Goal: Information Seeking & Learning: Check status

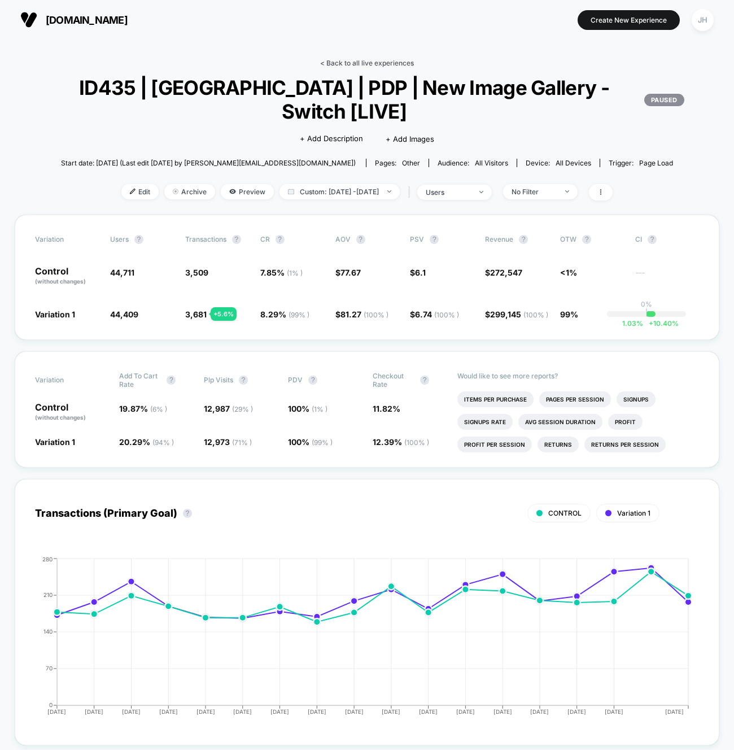
click at [351, 66] on link "< Back to all live experiences" at bounding box center [367, 63] width 94 height 8
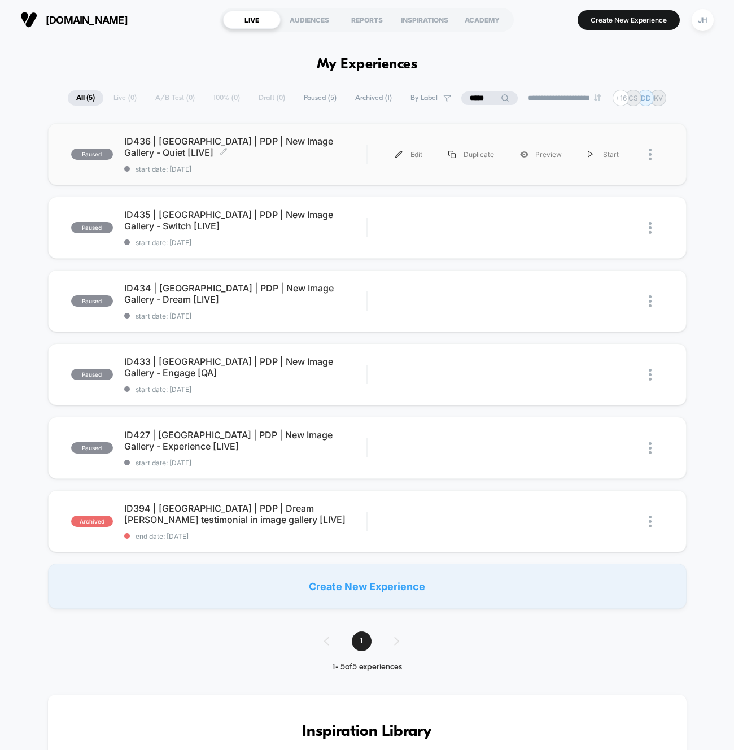
click at [268, 145] on span "ID436 | [GEOGRAPHIC_DATA] | PDP | New Image Gallery - Quiet [LIVE] Click to edi…" at bounding box center [245, 147] width 243 height 23
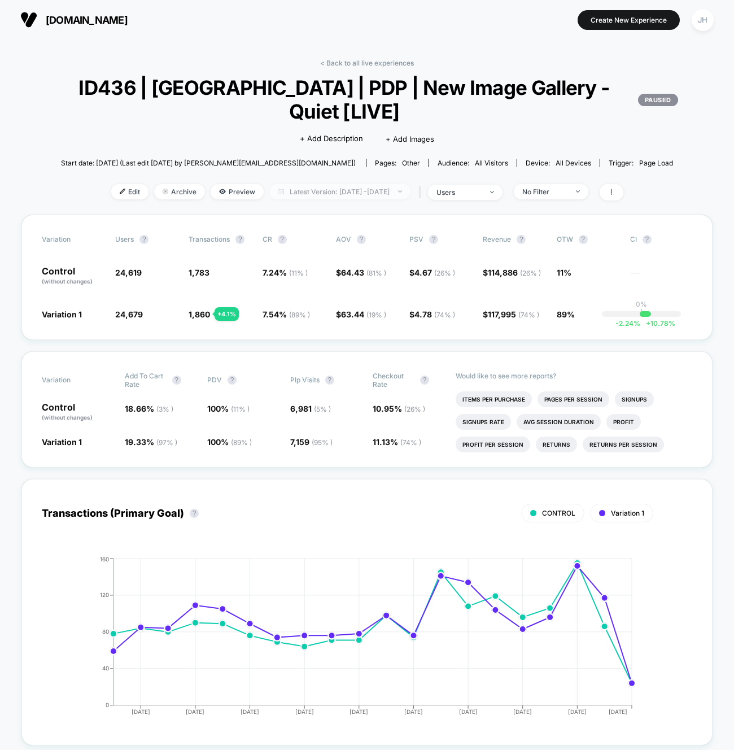
click at [329, 189] on span "Latest Version: [DATE] - [DATE]" at bounding box center [340, 191] width 141 height 15
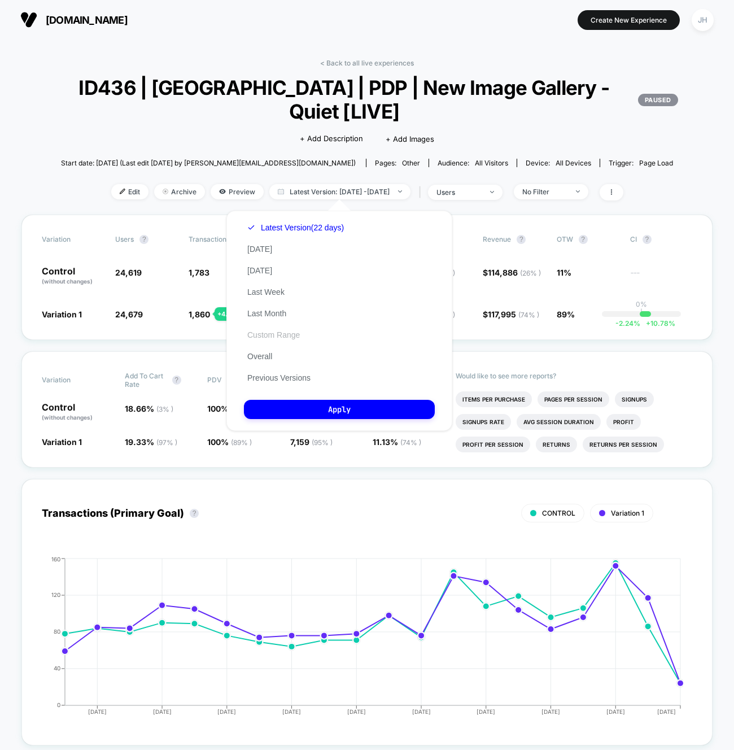
click at [280, 336] on button "Custom Range" at bounding box center [273, 335] width 59 height 10
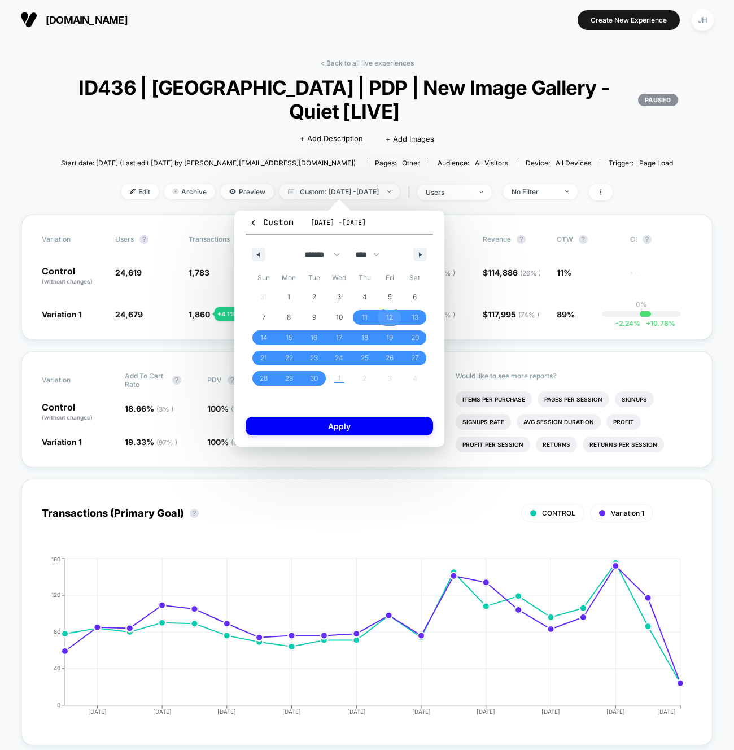
click at [390, 317] on span "12" at bounding box center [389, 317] width 7 height 20
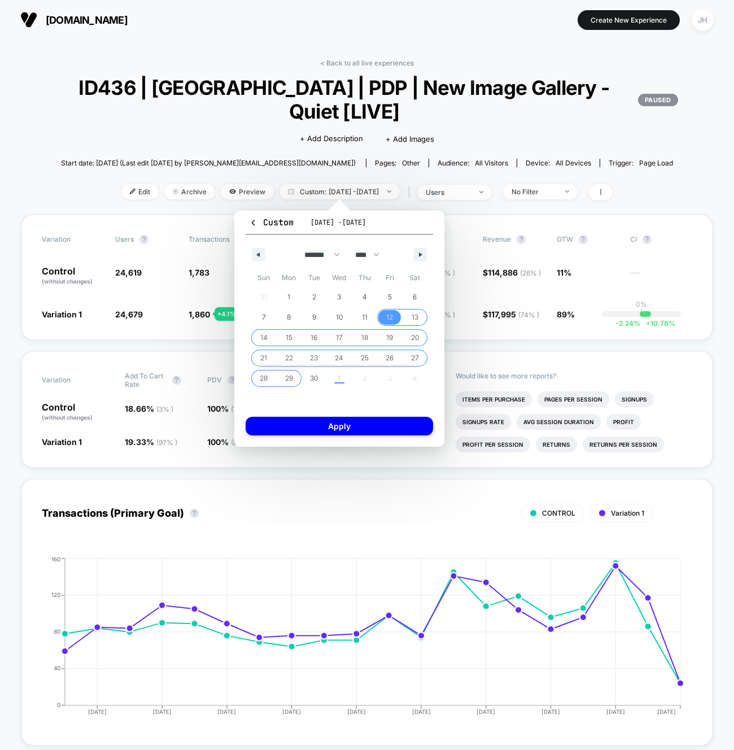
click at [290, 374] on span "29" at bounding box center [289, 378] width 8 height 20
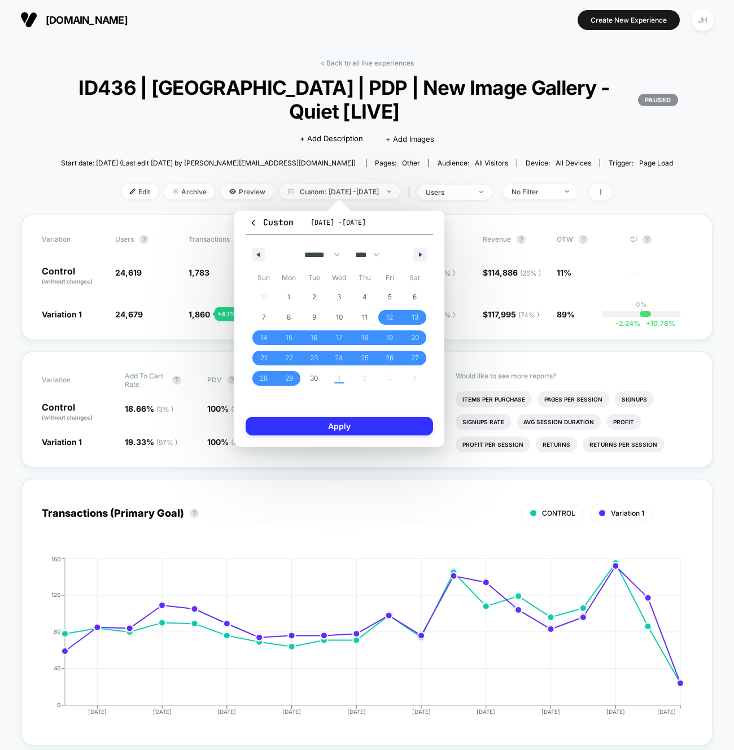
click at [316, 429] on button "Apply" at bounding box center [340, 426] width 188 height 19
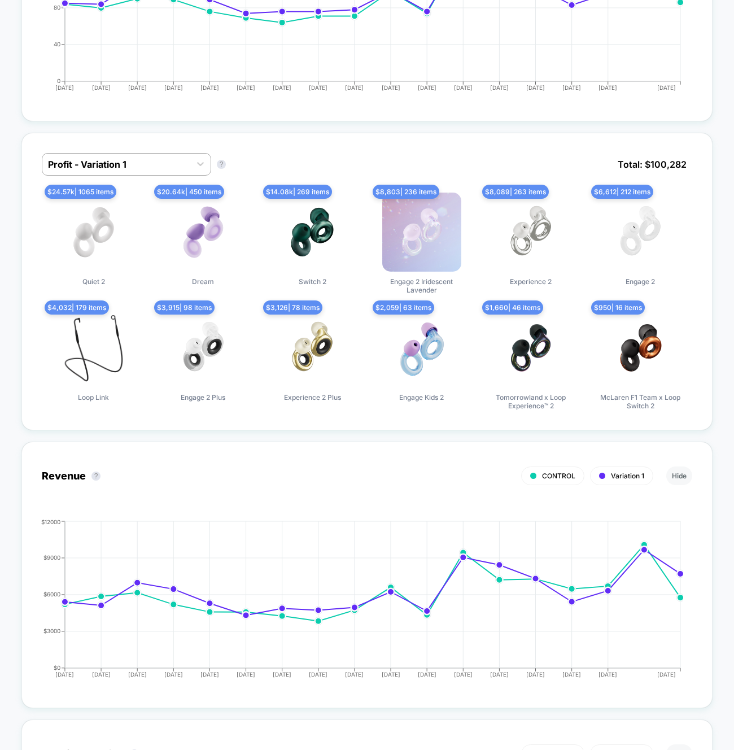
scroll to position [568, 0]
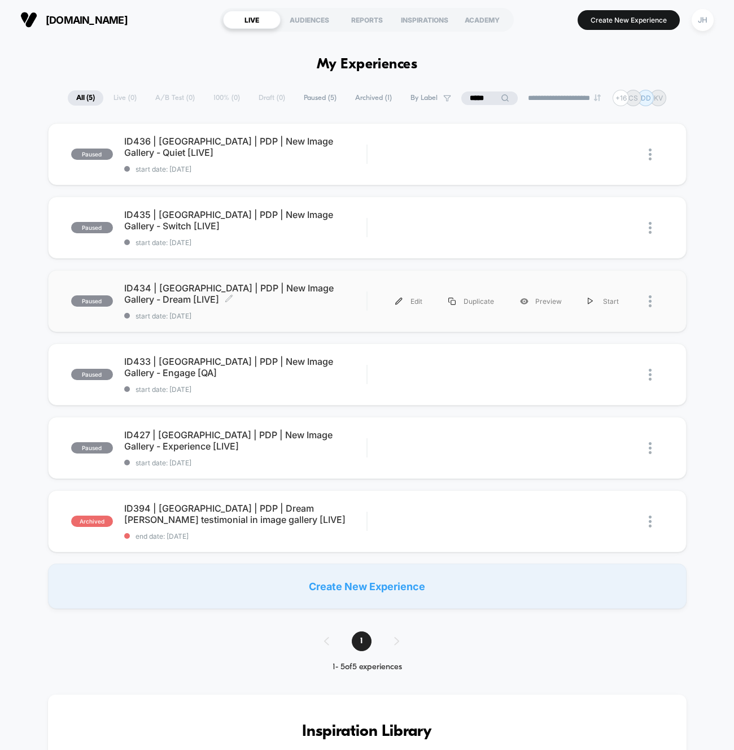
click at [281, 291] on span "ID434 | [GEOGRAPHIC_DATA] | PDP | New Image Gallery - Dream [LIVE] Click to edi…" at bounding box center [245, 293] width 243 height 23
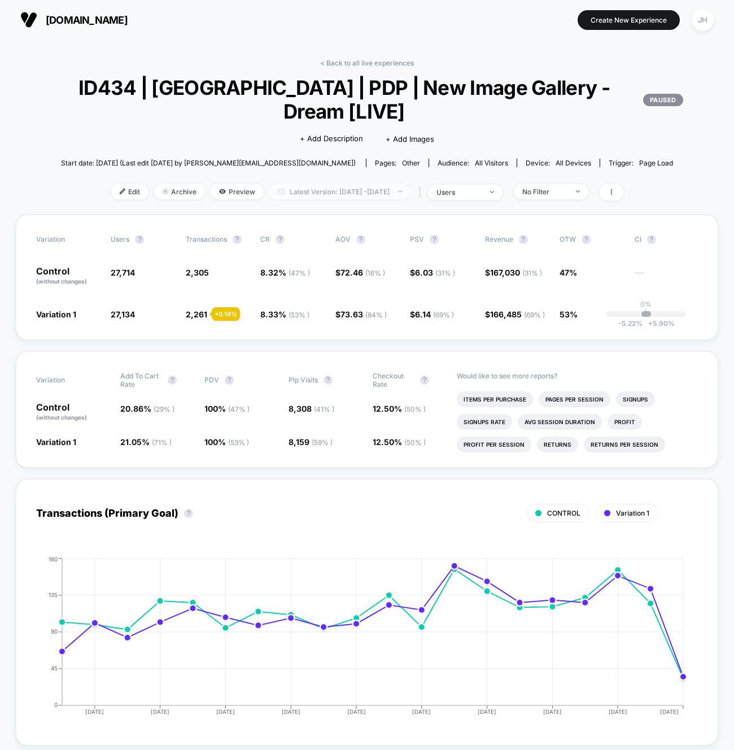
click at [372, 189] on span "Latest Version: [DATE] - [DATE]" at bounding box center [340, 191] width 141 height 15
select select "*"
select select "****"
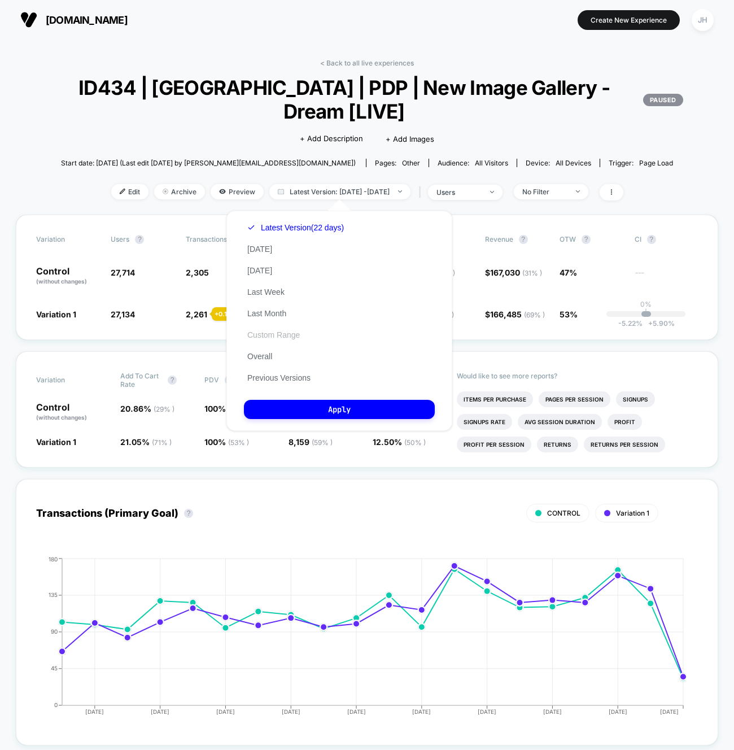
click at [285, 334] on button "Custom Range" at bounding box center [273, 335] width 59 height 10
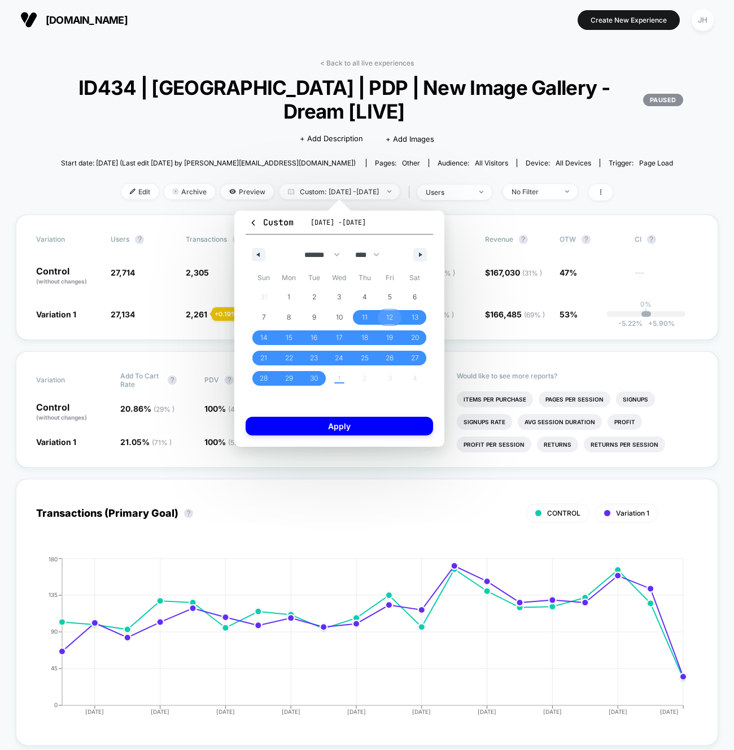
click at [393, 317] on span "12" at bounding box center [389, 317] width 7 height 20
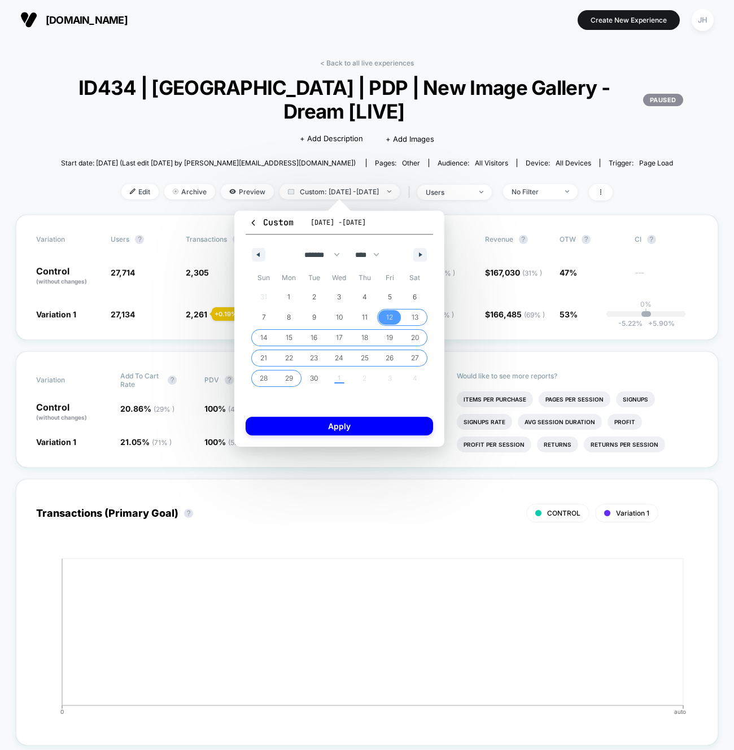
click at [288, 378] on span "29" at bounding box center [289, 378] width 8 height 20
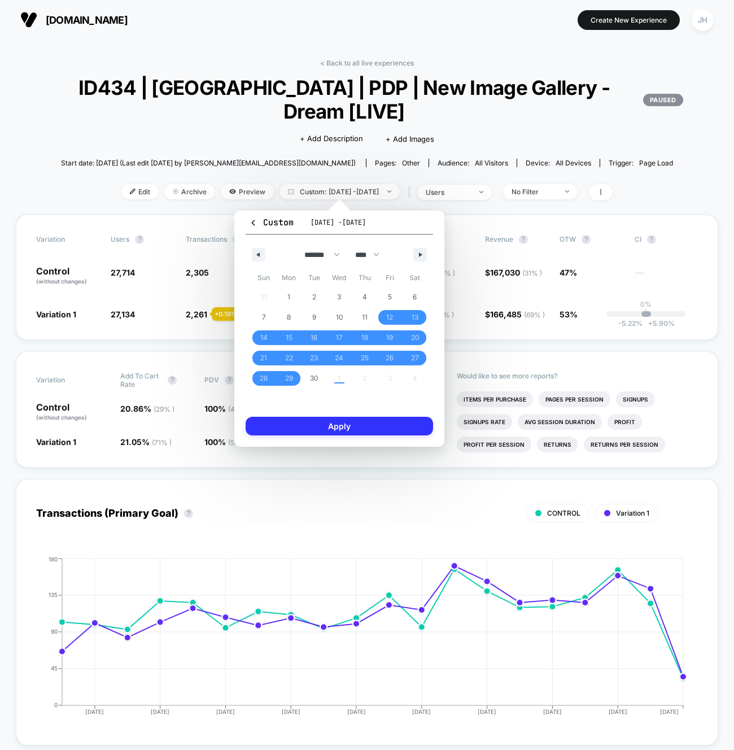
click at [333, 424] on button "Apply" at bounding box center [340, 426] width 188 height 19
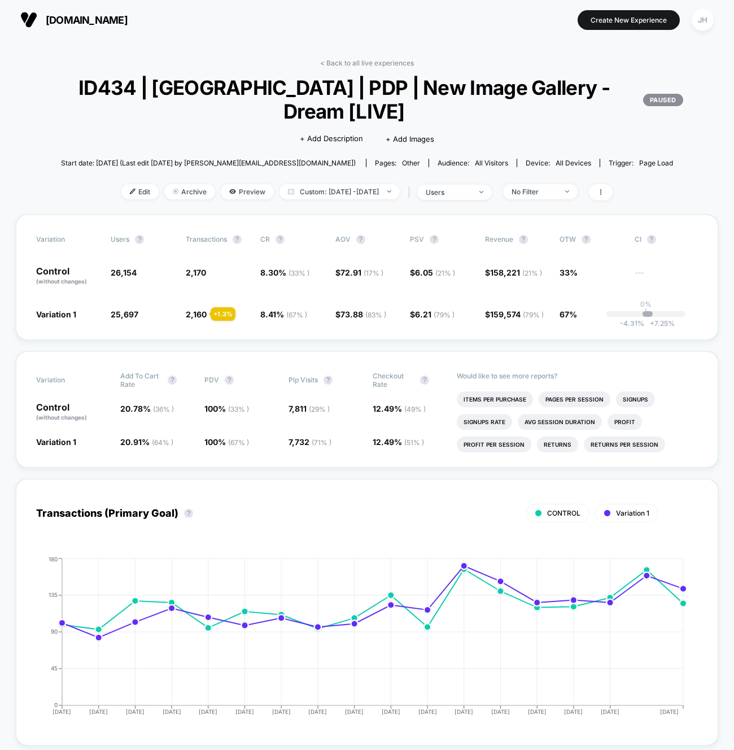
scroll to position [15, 0]
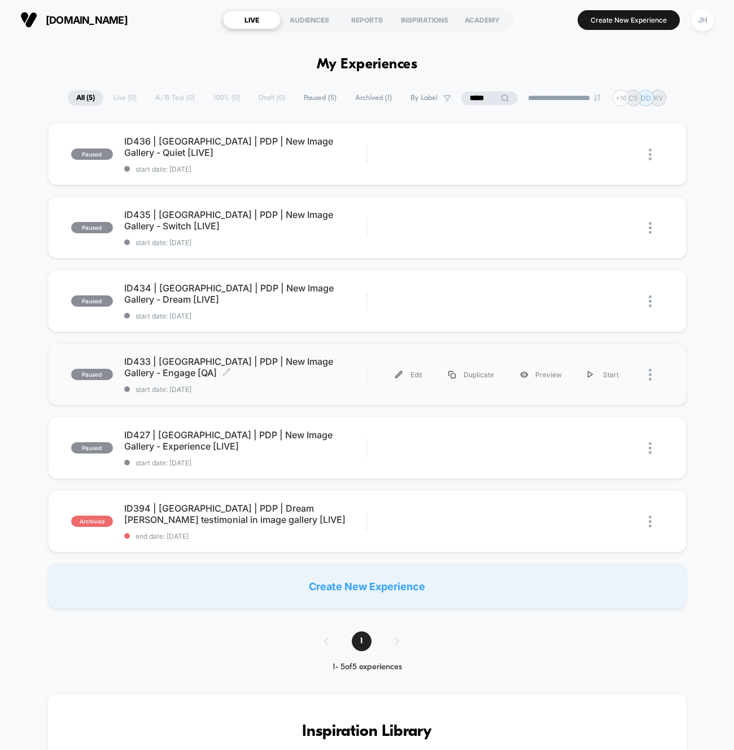
click at [307, 364] on span "ID433 | [GEOGRAPHIC_DATA] | PDP | New Image Gallery - Engage [QA] Click to edit…" at bounding box center [245, 367] width 243 height 23
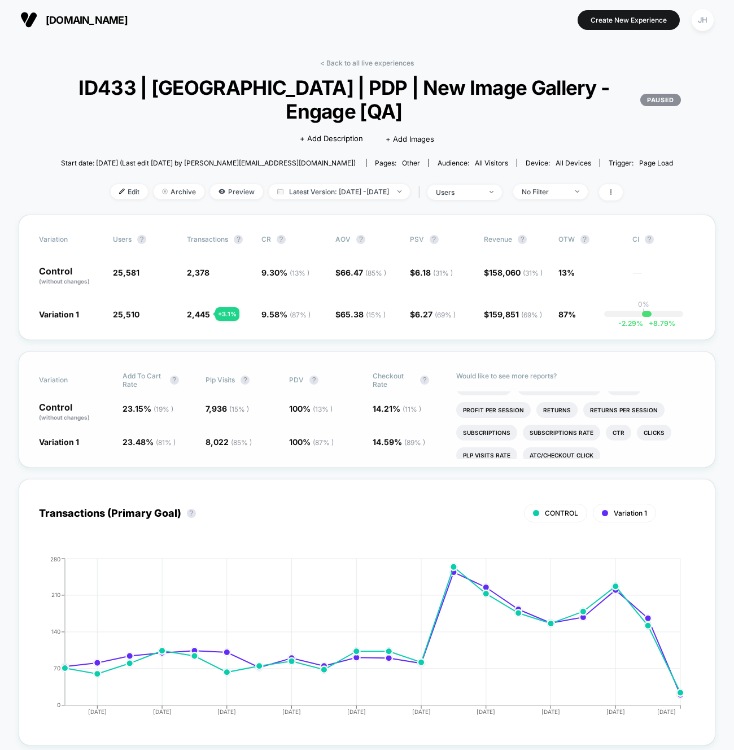
scroll to position [26, 0]
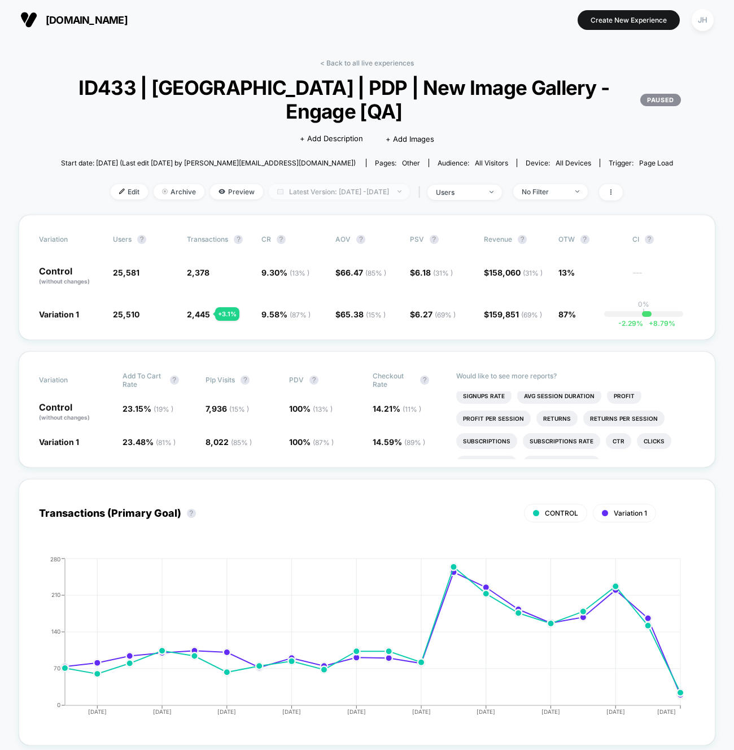
click at [369, 194] on span "Latest Version: [DATE] - [DATE]" at bounding box center [339, 191] width 141 height 15
select select "*"
select select "****"
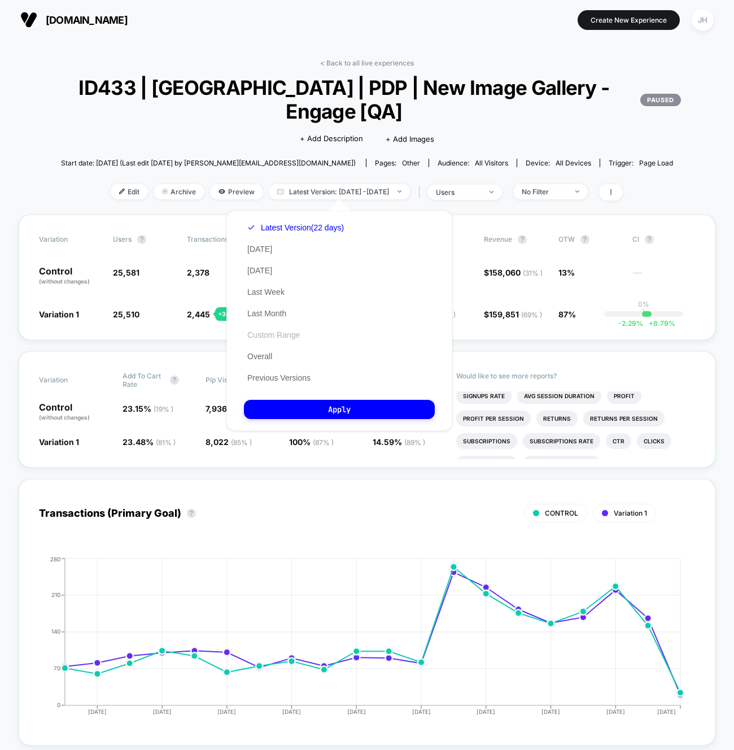
click at [297, 332] on button "Custom Range" at bounding box center [273, 335] width 59 height 10
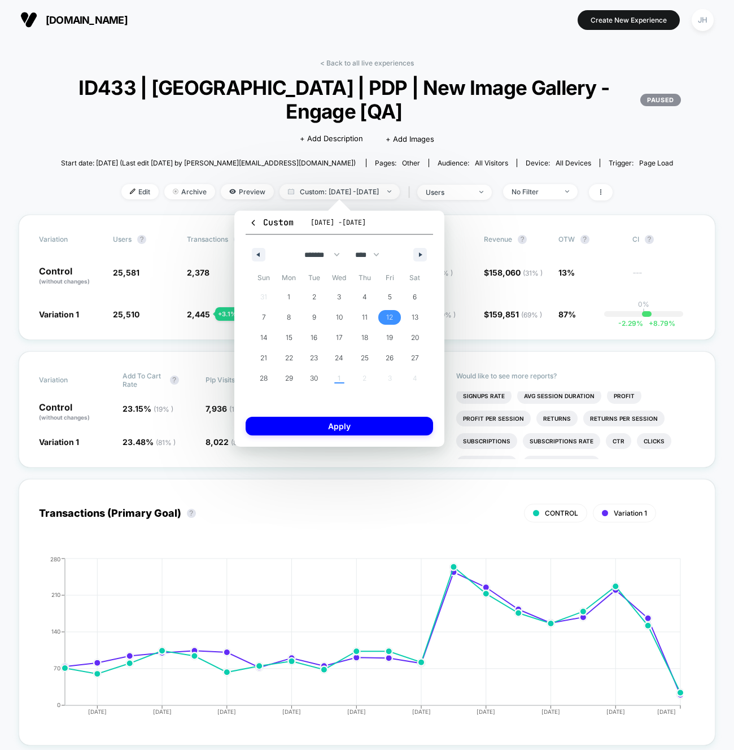
click at [393, 318] on span "12" at bounding box center [389, 317] width 25 height 15
click at [289, 355] on span "22" at bounding box center [289, 358] width 8 height 20
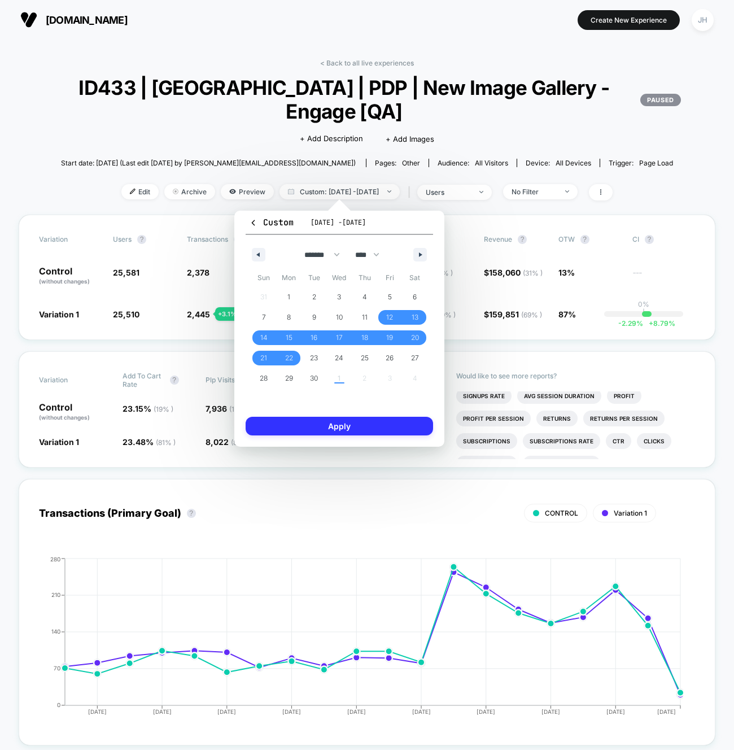
click at [309, 421] on button "Apply" at bounding box center [340, 426] width 188 height 19
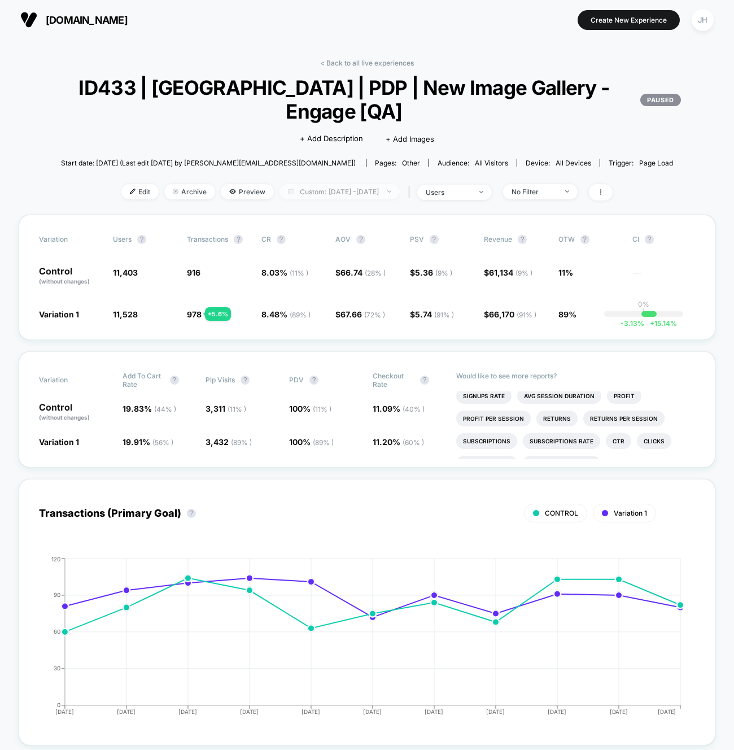
click at [397, 195] on span "Custom: [DATE] - [DATE]" at bounding box center [340, 191] width 120 height 15
select select "*"
select select "****"
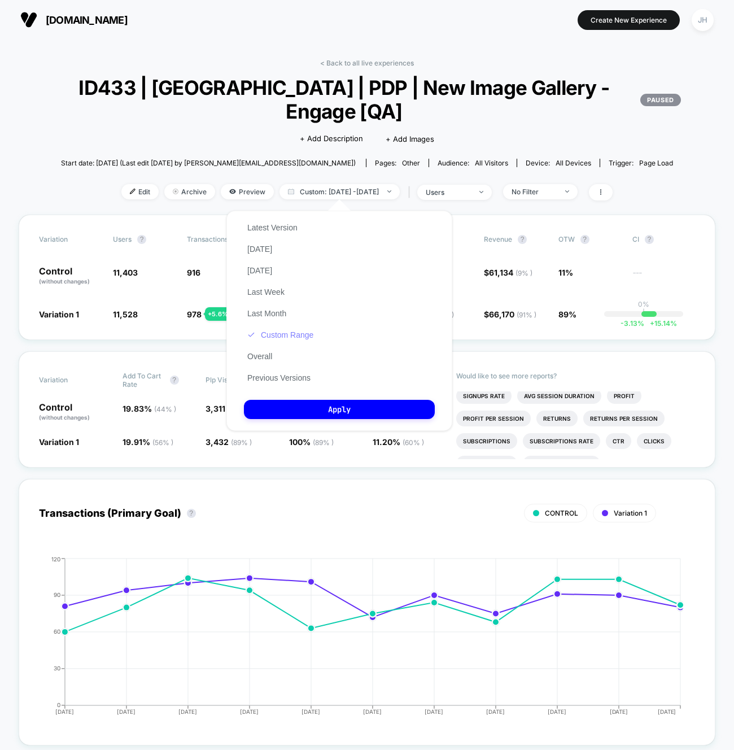
click at [299, 331] on button "Custom Range" at bounding box center [280, 335] width 73 height 10
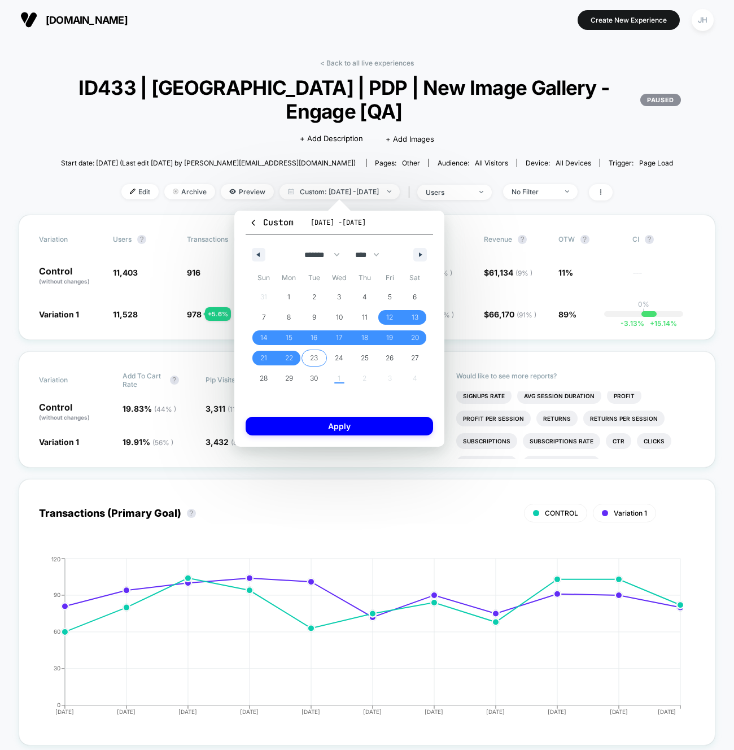
click at [320, 357] on span "23" at bounding box center [314, 358] width 25 height 15
click at [288, 379] on span "29" at bounding box center [289, 378] width 8 height 20
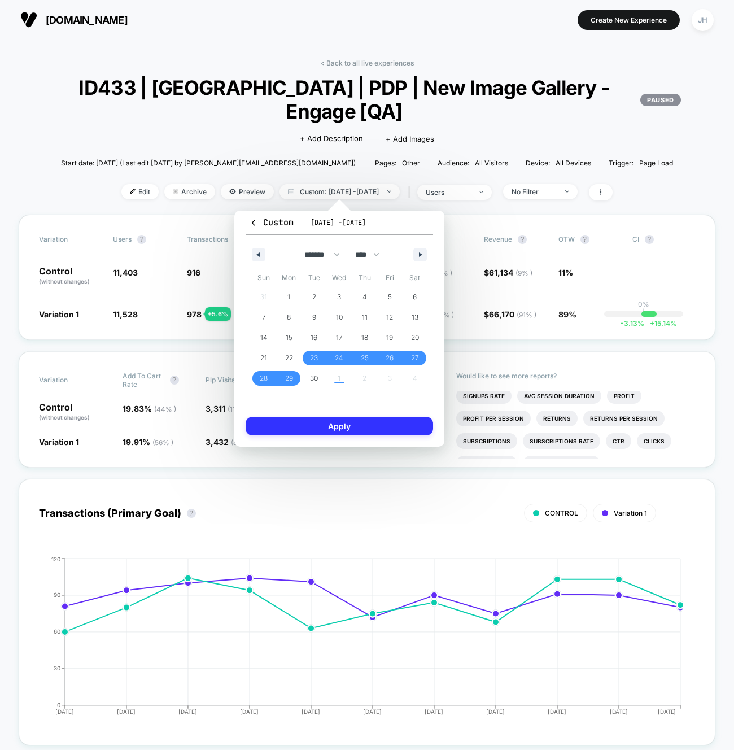
click at [343, 428] on button "Apply" at bounding box center [340, 426] width 188 height 19
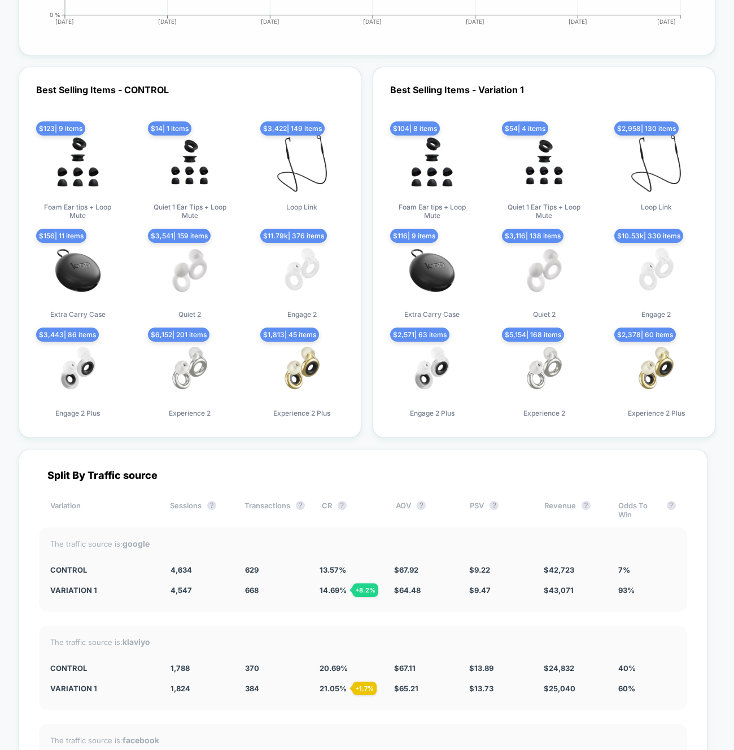
scroll to position [3197, 0]
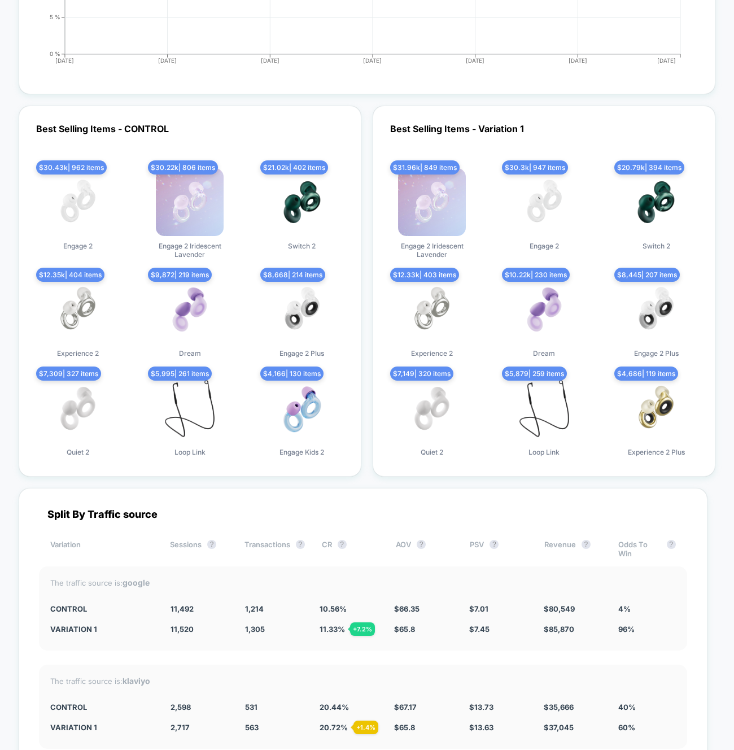
scroll to position [3150, 0]
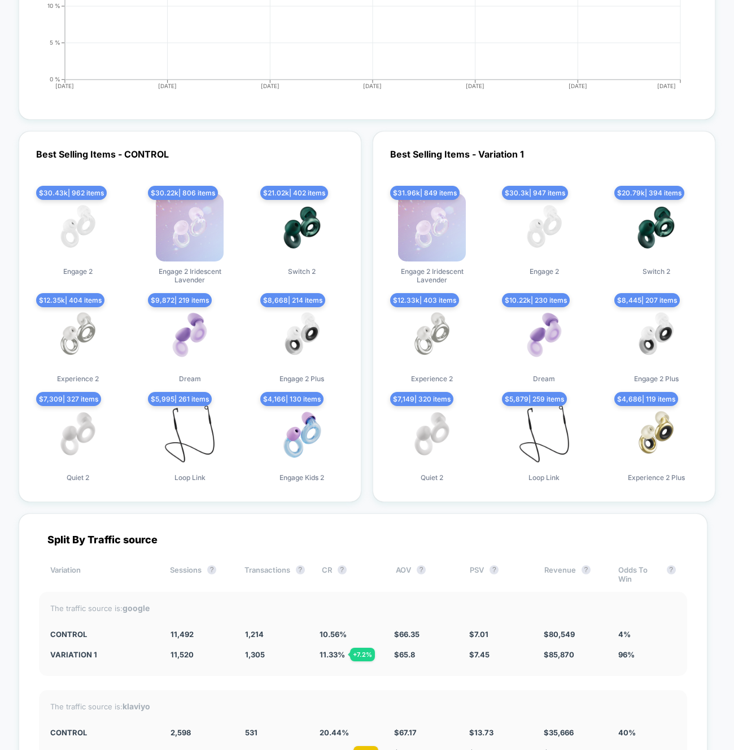
click at [370, 321] on div "Best Selling Items - CONTROL $ 30.43k | 962 items Engage 2 $ 30.22k | 806 items…" at bounding box center [368, 316] width 698 height 371
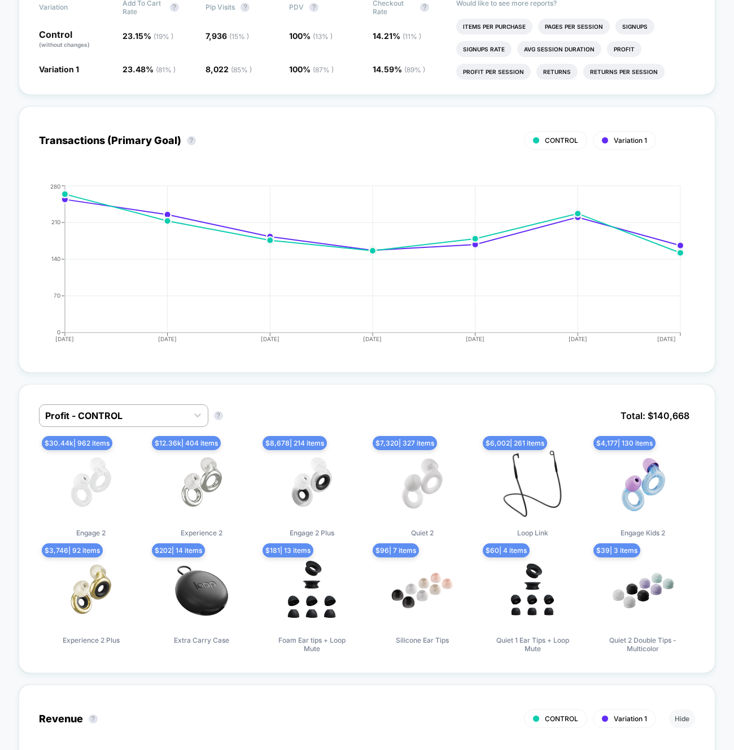
scroll to position [0, 0]
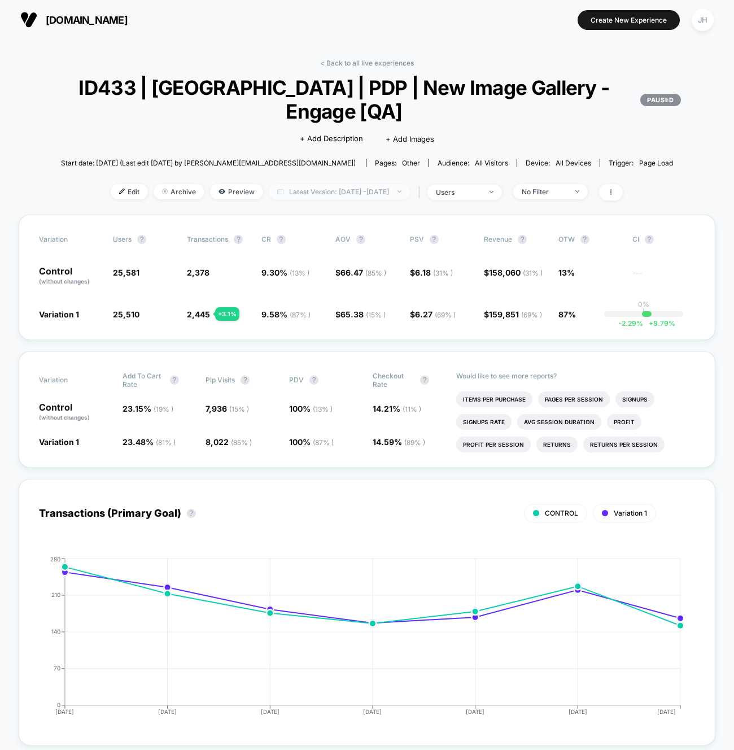
click at [347, 192] on span "Latest Version: Sep 23, 2025 - Sep 29, 2025" at bounding box center [339, 191] width 141 height 15
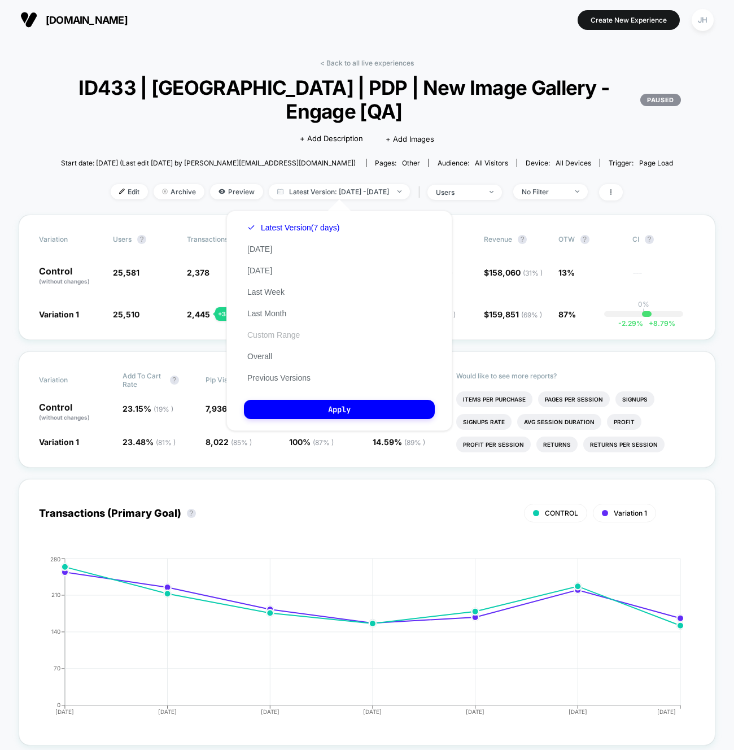
click at [284, 335] on button "Custom Range" at bounding box center [273, 335] width 59 height 10
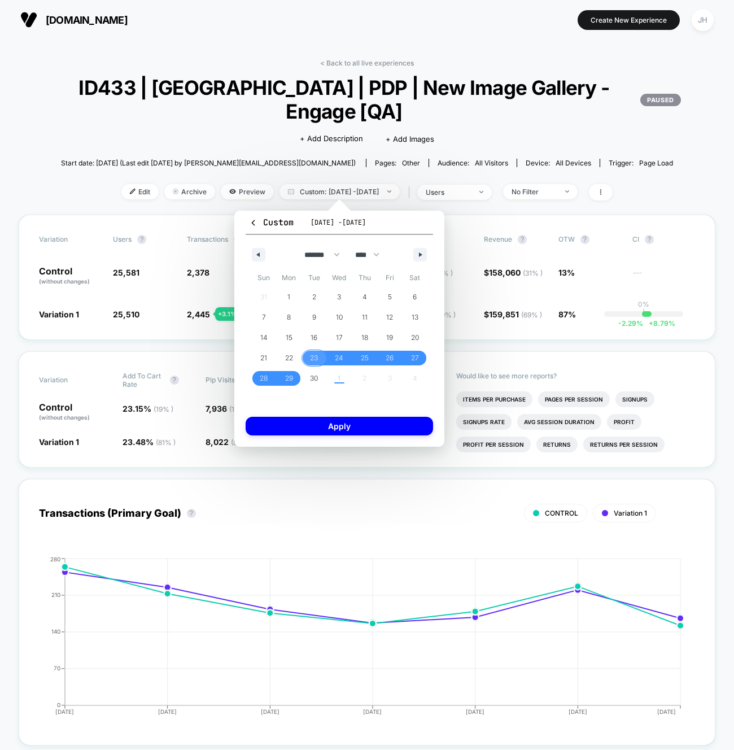
click at [310, 357] on span "23" at bounding box center [314, 358] width 8 height 20
click at [287, 383] on span "29" at bounding box center [289, 378] width 8 height 20
click at [317, 423] on button "Apply" at bounding box center [340, 426] width 188 height 19
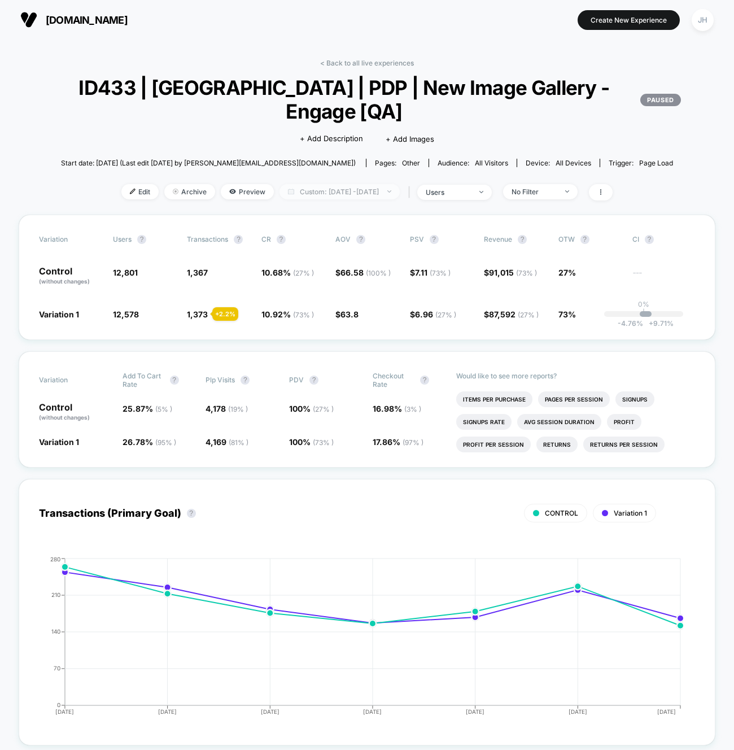
click at [373, 190] on span "Custom: Sep 23, 2025 - Sep 29, 2025" at bounding box center [340, 191] width 120 height 15
select select "*"
select select "****"
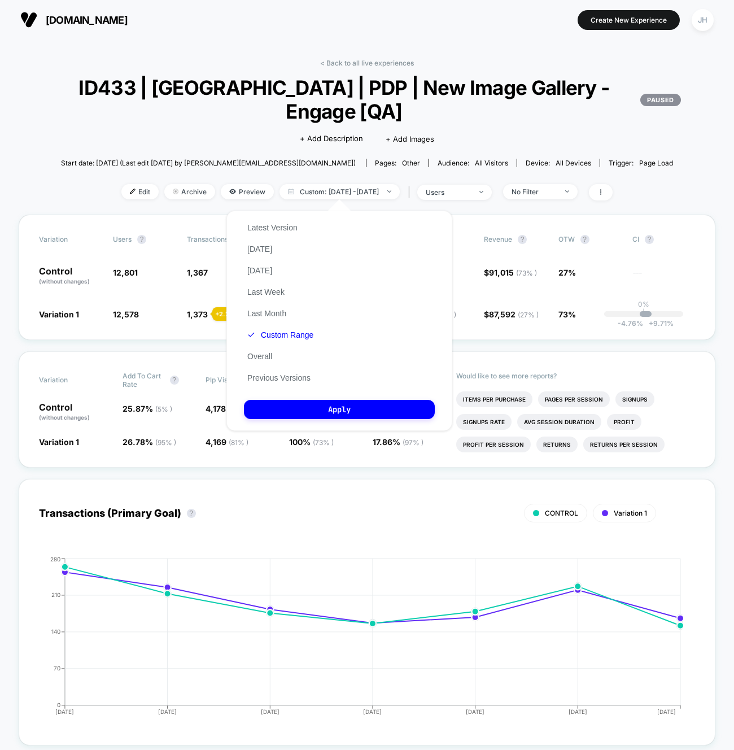
click at [289, 342] on div "Latest Version Today Yesterday Last Week Last Month Custom Range Overall Previo…" at bounding box center [280, 303] width 73 height 172
click at [289, 339] on button "Custom Range" at bounding box center [280, 335] width 73 height 10
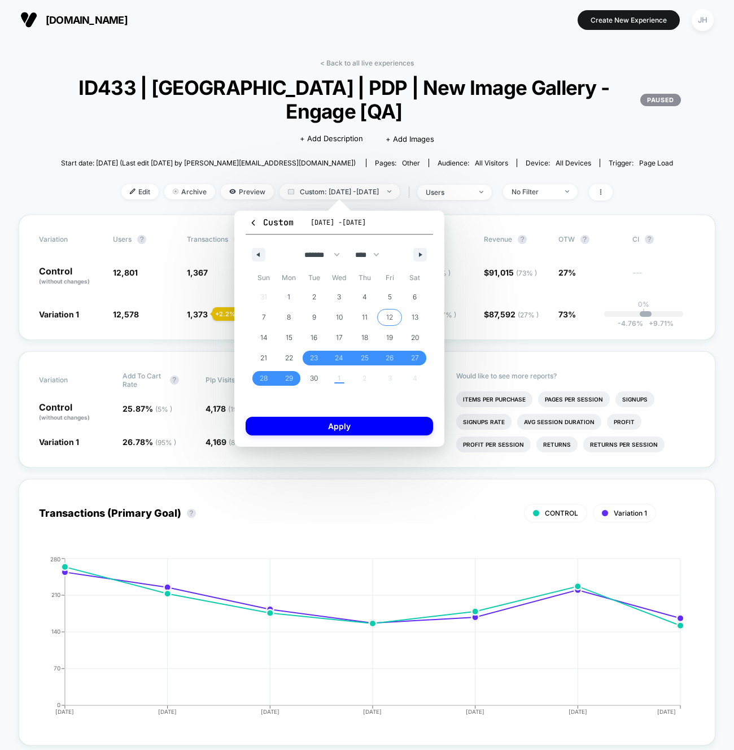
click at [390, 323] on span "12" at bounding box center [389, 317] width 7 height 20
click at [292, 361] on span "22" at bounding box center [289, 358] width 8 height 20
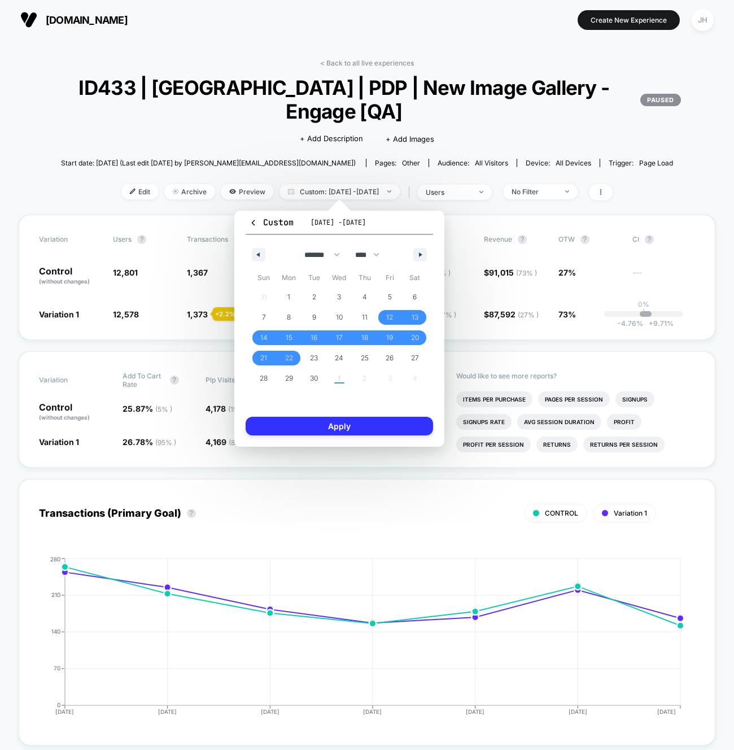
click at [319, 434] on button "Apply" at bounding box center [340, 426] width 188 height 19
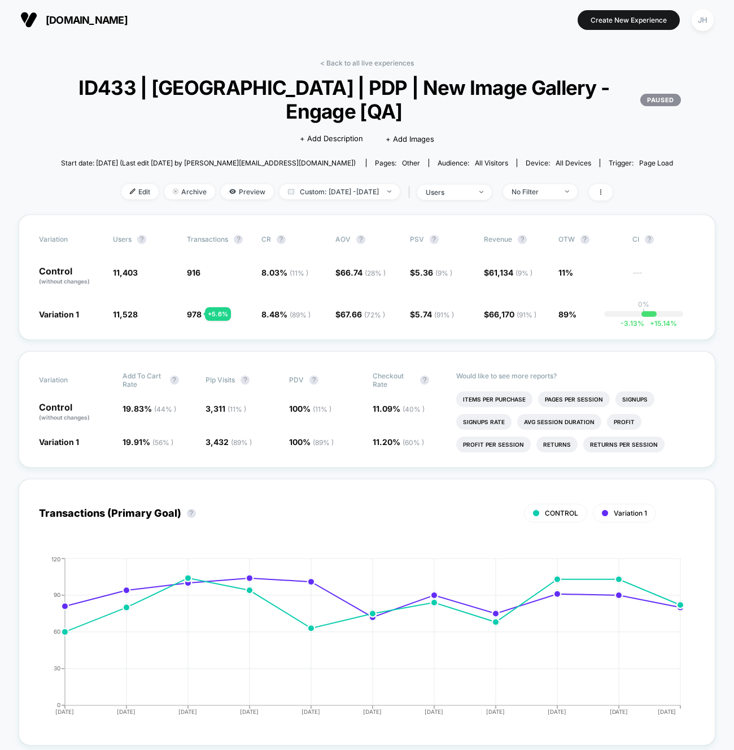
click at [338, 188] on span "Custom: [DATE] - [DATE]" at bounding box center [340, 191] width 120 height 15
select select "*"
select select "****"
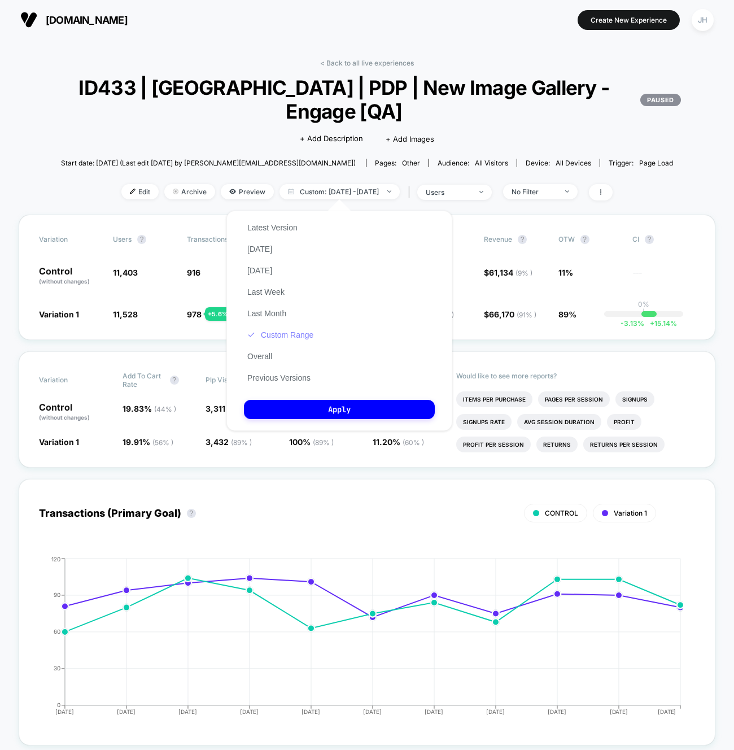
click at [302, 336] on button "Custom Range" at bounding box center [280, 335] width 73 height 10
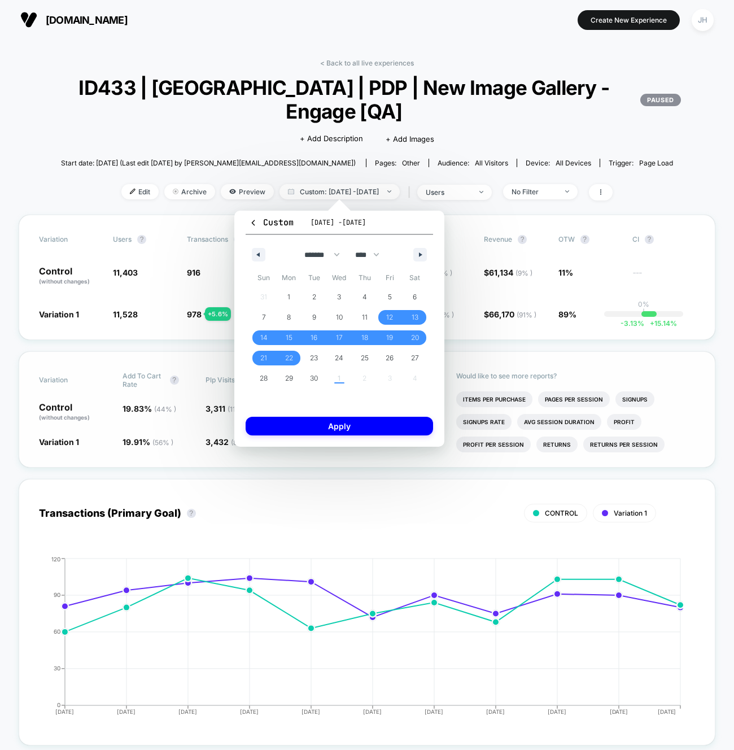
click at [506, 354] on div "Would like to see more reports? Items Per Purchase Pages Per Session Signups Si…" at bounding box center [576, 409] width 239 height 115
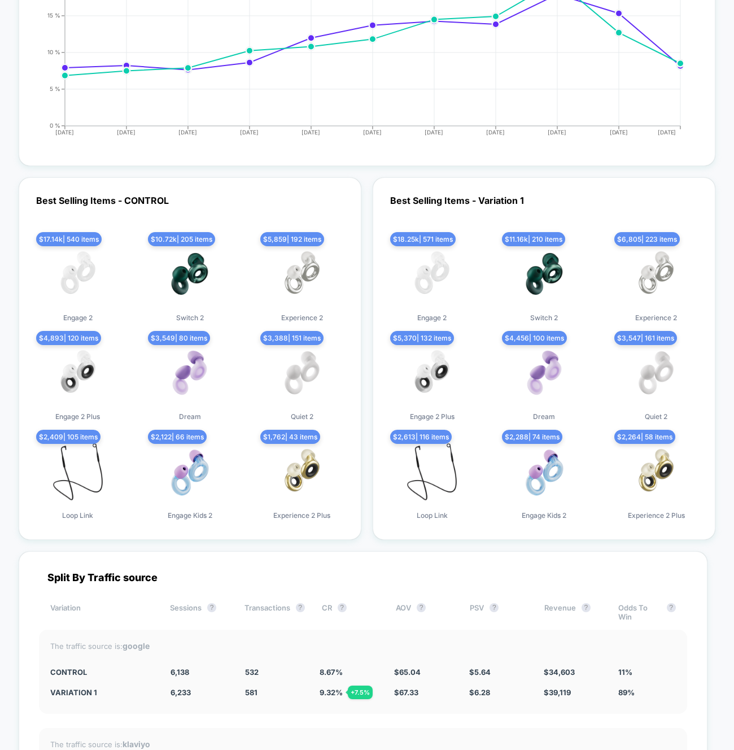
scroll to position [3107, 0]
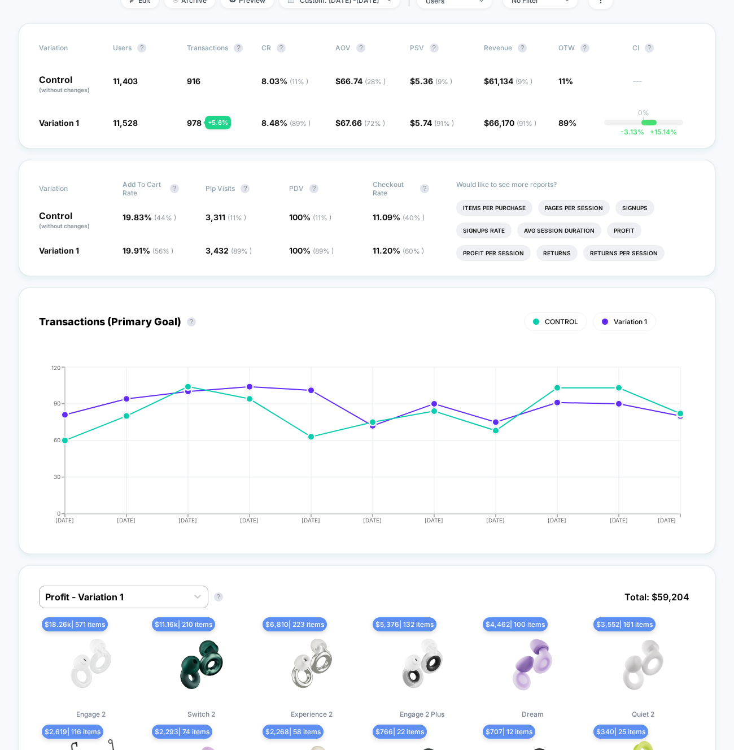
scroll to position [0, 0]
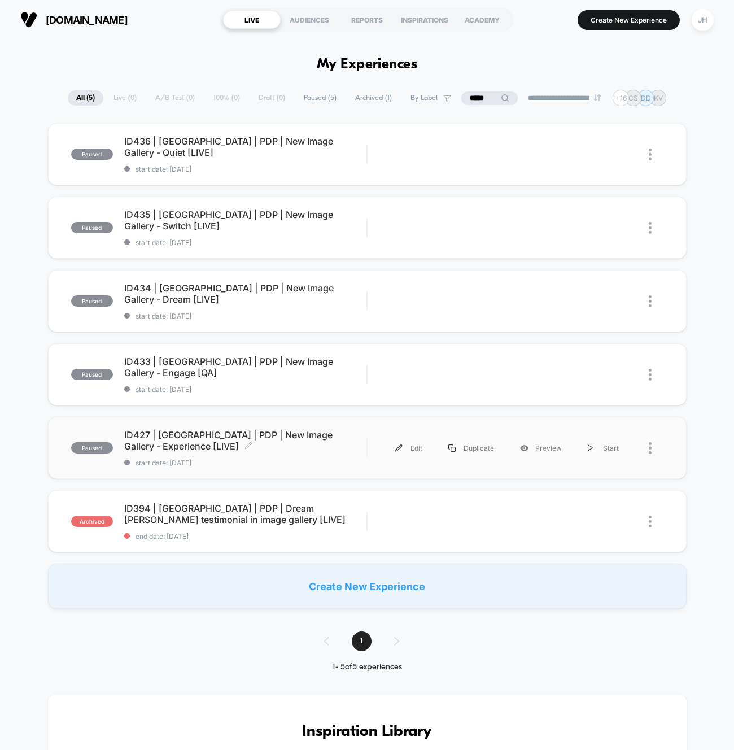
click at [268, 440] on span "ID427 | USA | PDP | New Image Gallery - Experience [LIVE] Click to edit experie…" at bounding box center [245, 440] width 243 height 23
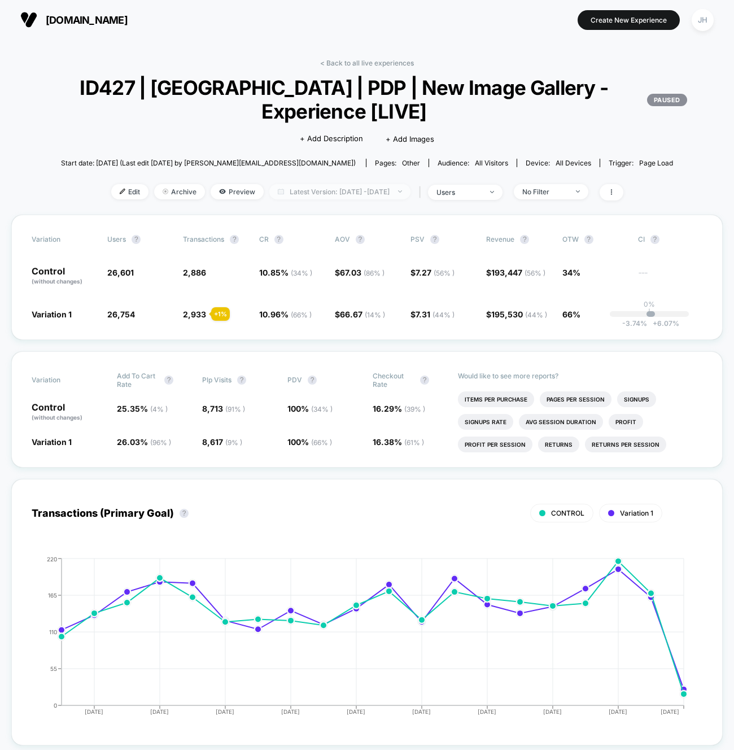
click at [377, 192] on span "Latest Version: [DATE] - [DATE]" at bounding box center [340, 191] width 141 height 15
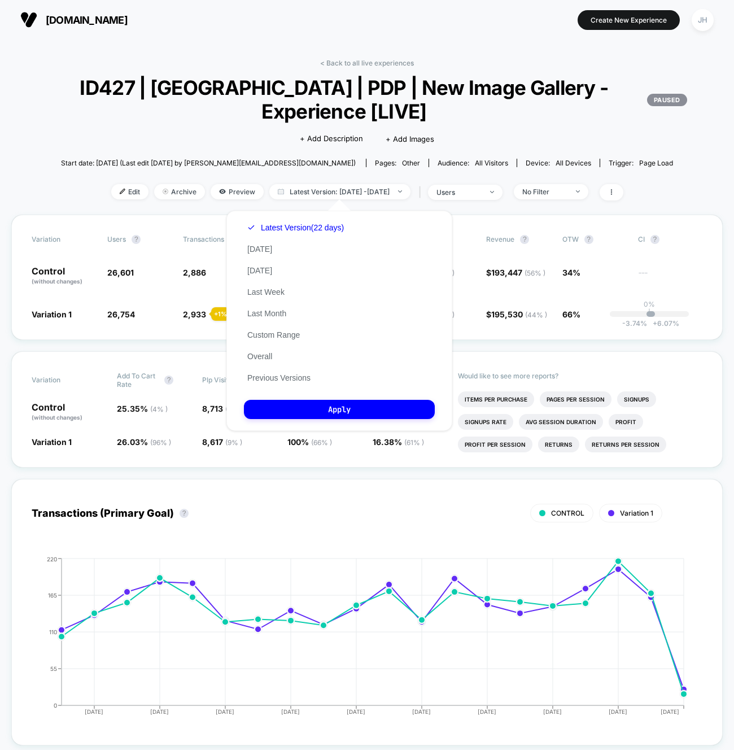
click at [298, 341] on div "Latest Version (22 days) Today Yesterday Last Week Last Month Custom Range Over…" at bounding box center [295, 303] width 103 height 172
click at [295, 334] on button "Custom Range" at bounding box center [273, 335] width 59 height 10
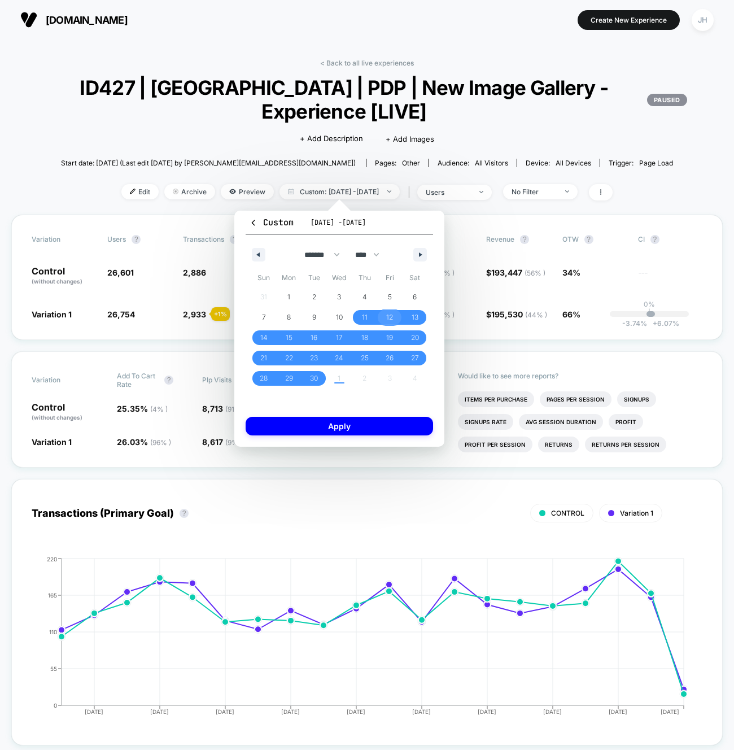
click at [386, 316] on span "12" at bounding box center [389, 317] width 7 height 20
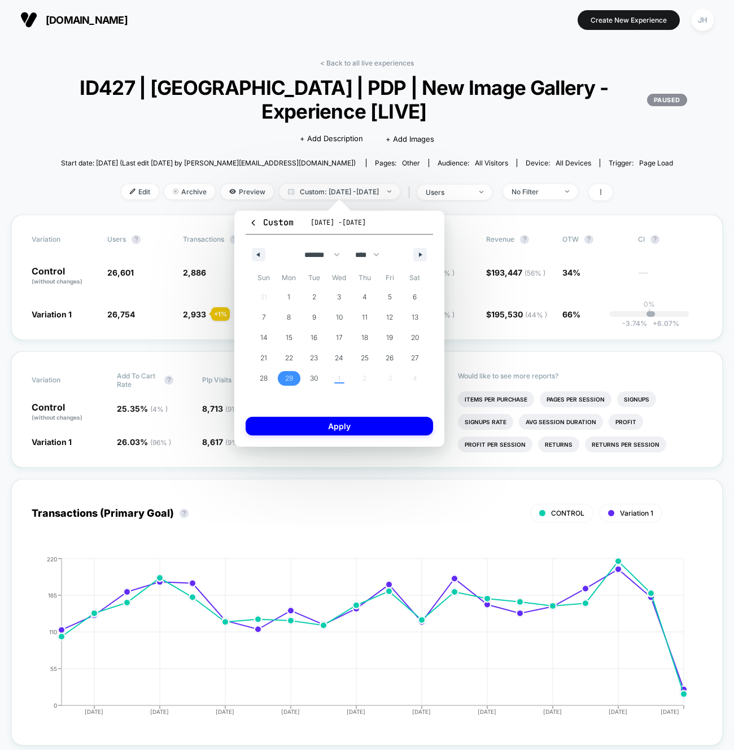
click at [294, 377] on span "29" at bounding box center [289, 378] width 25 height 15
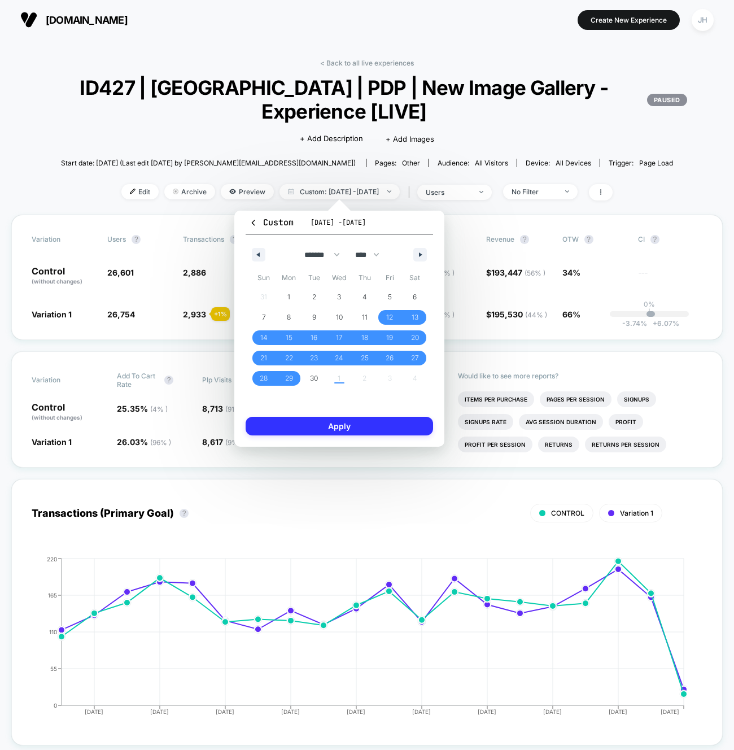
click at [335, 428] on button "Apply" at bounding box center [340, 426] width 188 height 19
